Goal: Find specific page/section: Find specific page/section

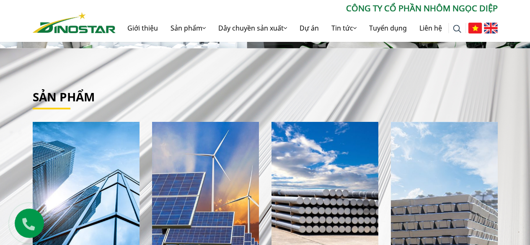
scroll to position [168, 0]
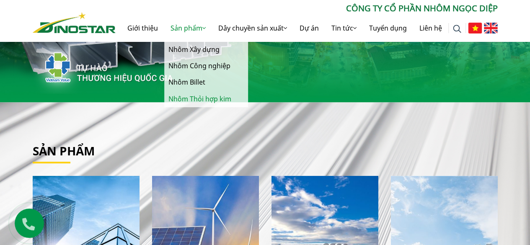
click at [186, 97] on link "Nhôm Thỏi hợp kim" at bounding box center [206, 99] width 84 height 16
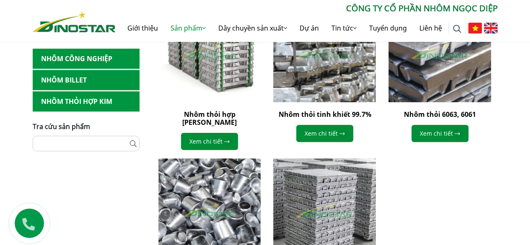
scroll to position [315, 0]
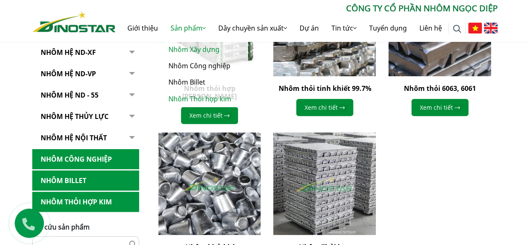
click at [189, 47] on link "Nhôm Xây dựng" at bounding box center [206, 49] width 84 height 16
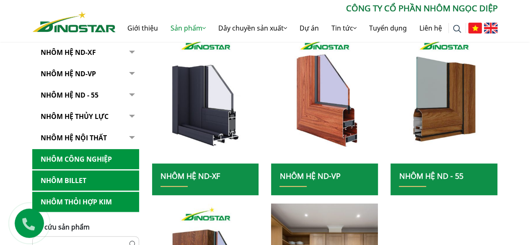
scroll to position [202, 0]
